Goal: Information Seeking & Learning: Compare options

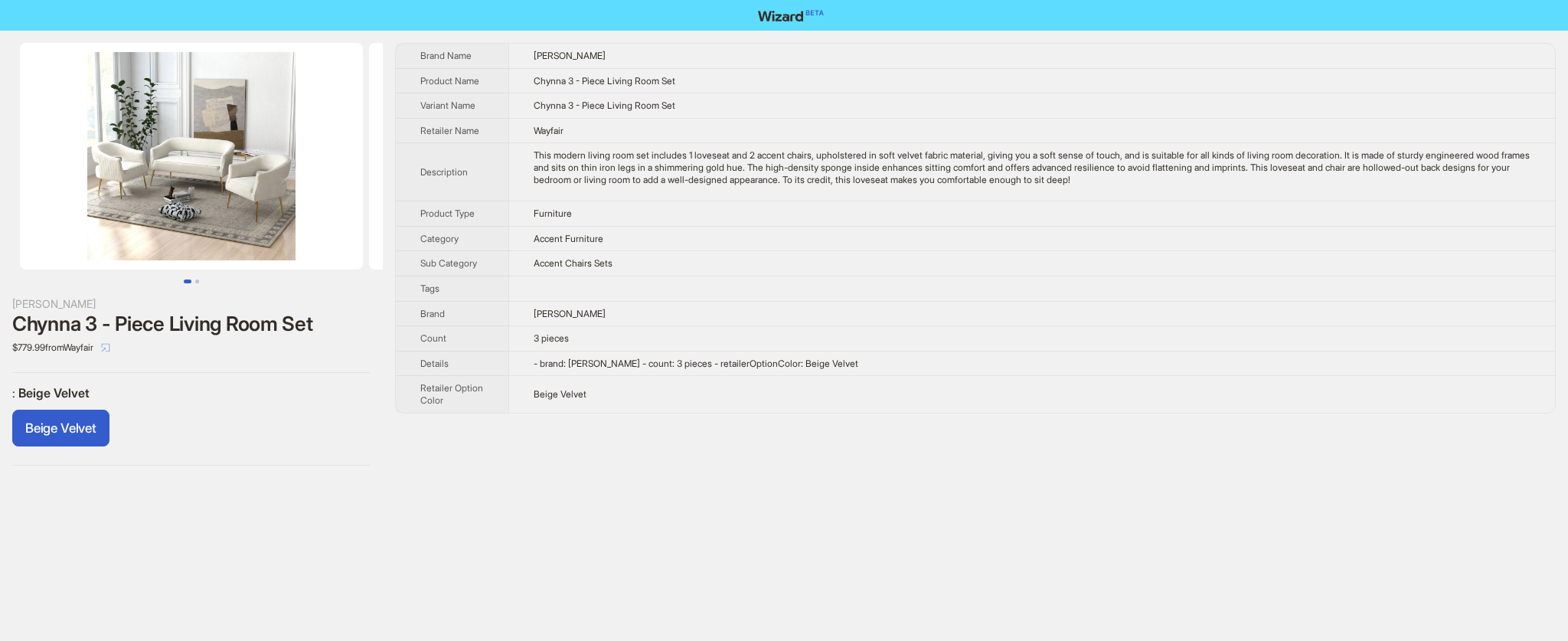
click at [110, 349] on icon "select" at bounding box center [105, 347] width 9 height 9
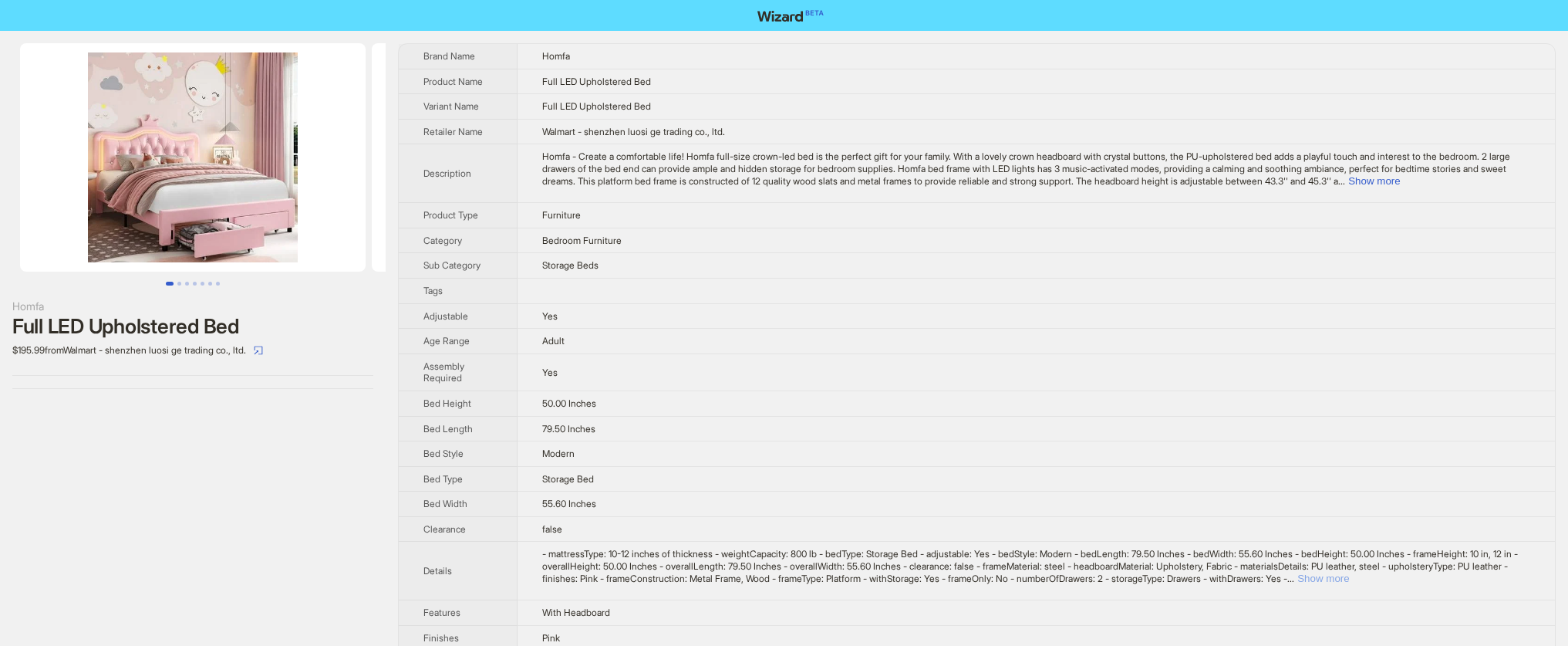
click at [1350, 574] on button "Show more" at bounding box center [1324, 577] width 52 height 11
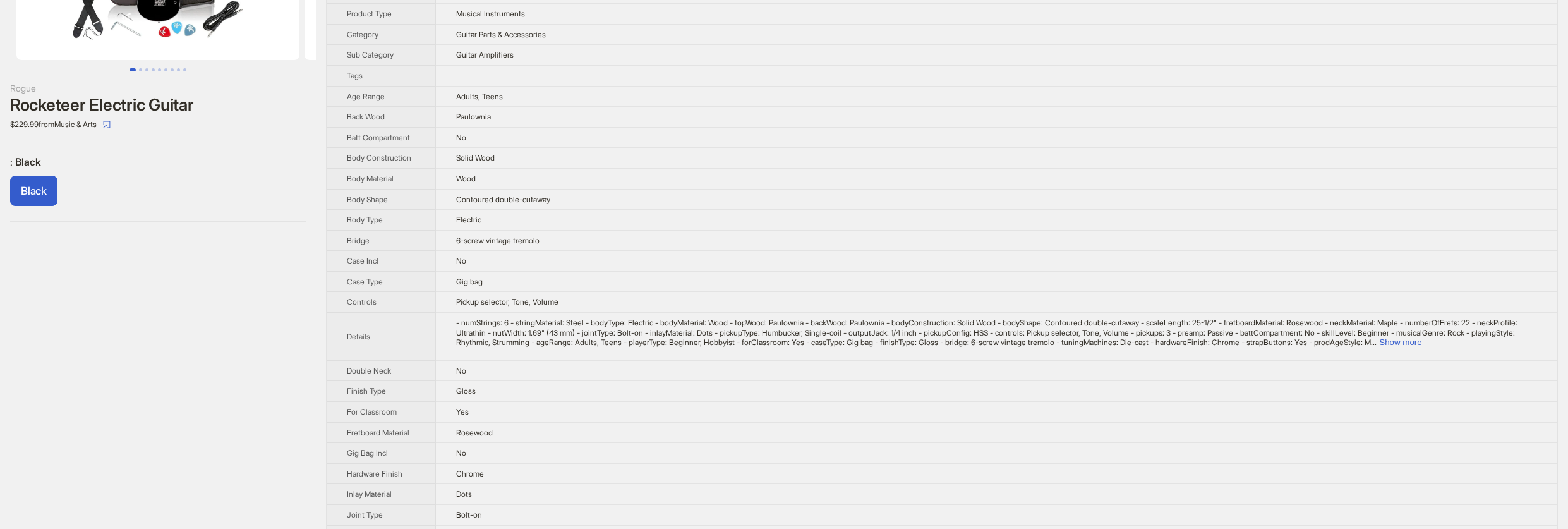
scroll to position [165, 0]
click at [1059, 269] on td "No" at bounding box center [997, 259] width 1121 height 21
click at [1421, 344] on button "Show more" at bounding box center [1400, 339] width 42 height 9
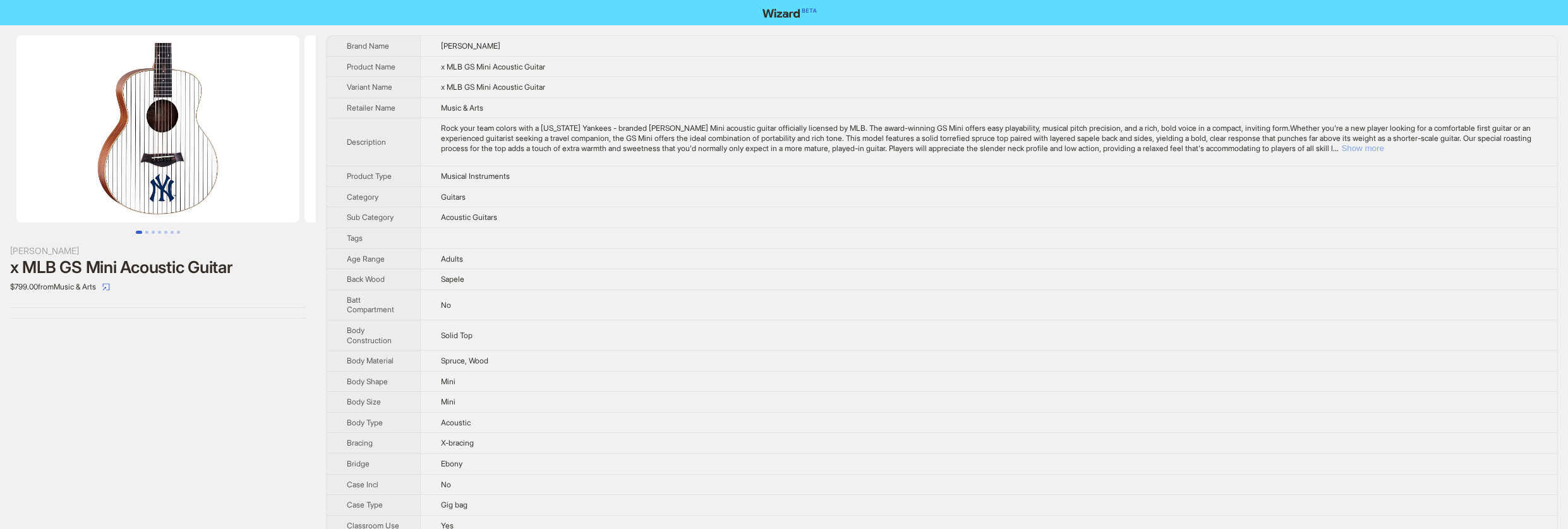
click at [1383, 148] on button "Show more" at bounding box center [1362, 148] width 42 height 9
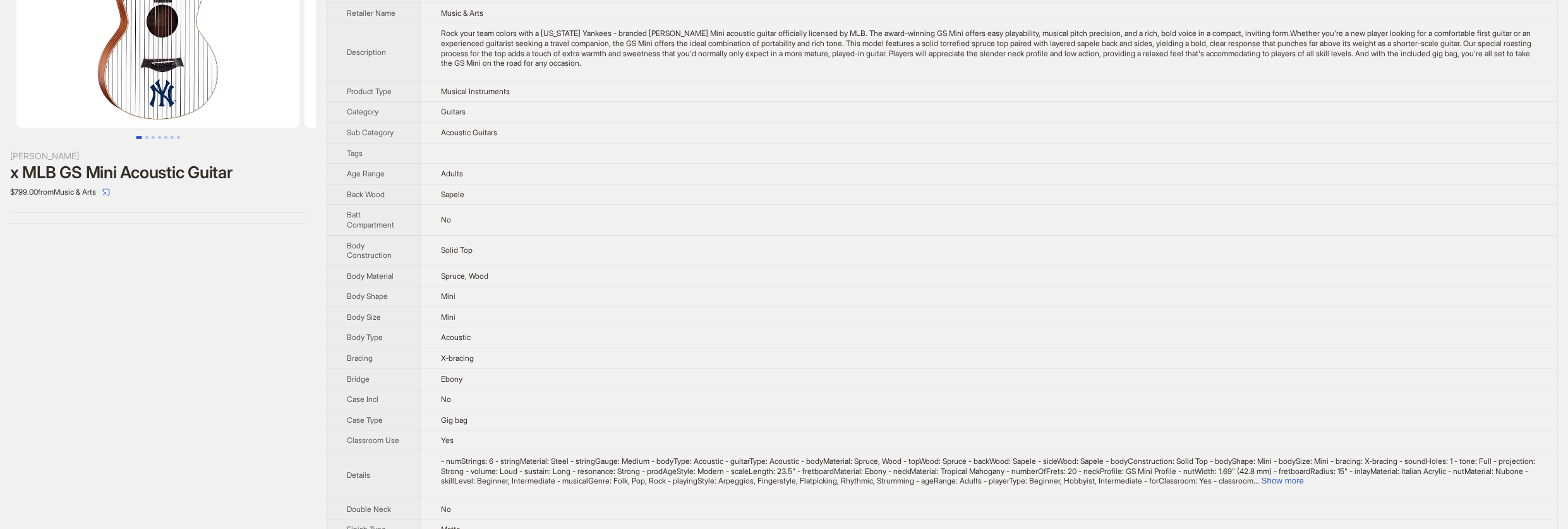
scroll to position [95, 0]
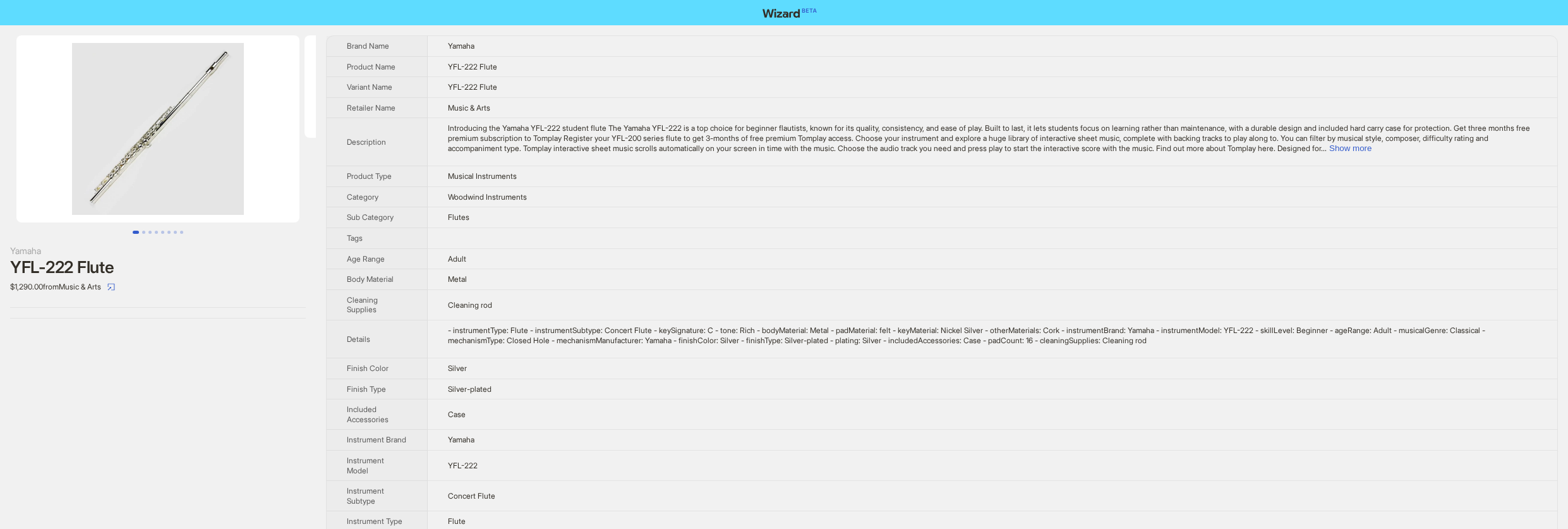
click at [154, 154] on img at bounding box center [158, 128] width 283 height 187
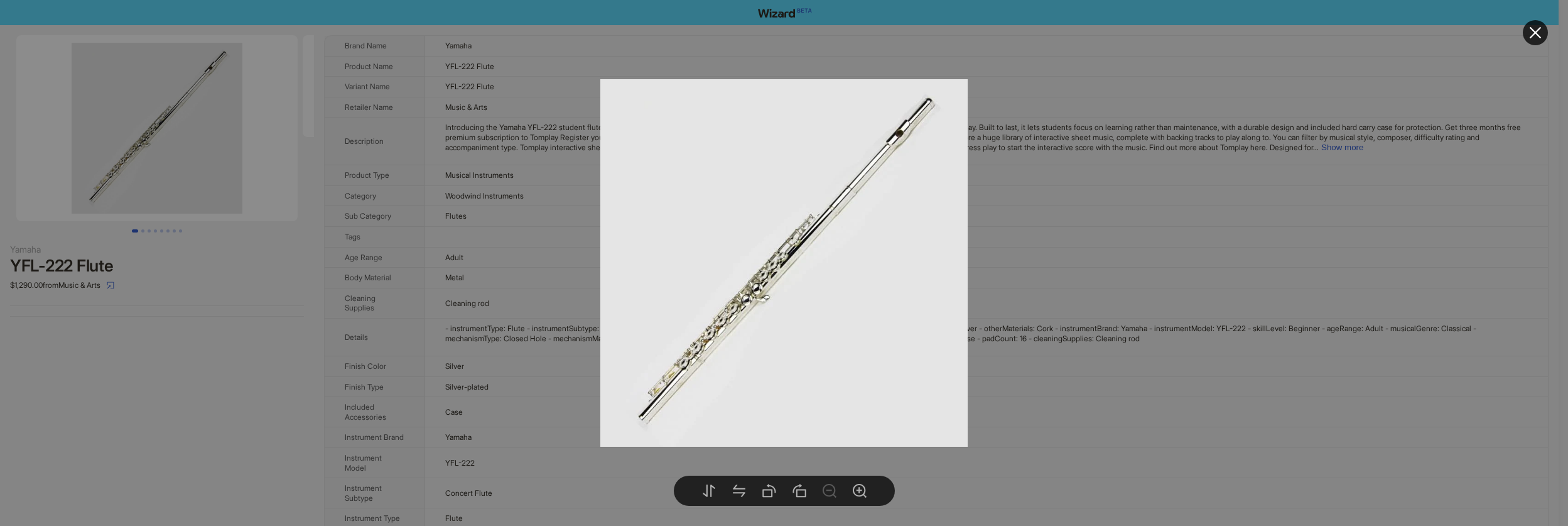
click at [153, 153] on div at bounding box center [784, 263] width 1568 height 526
